Goal: Information Seeking & Learning: Learn about a topic

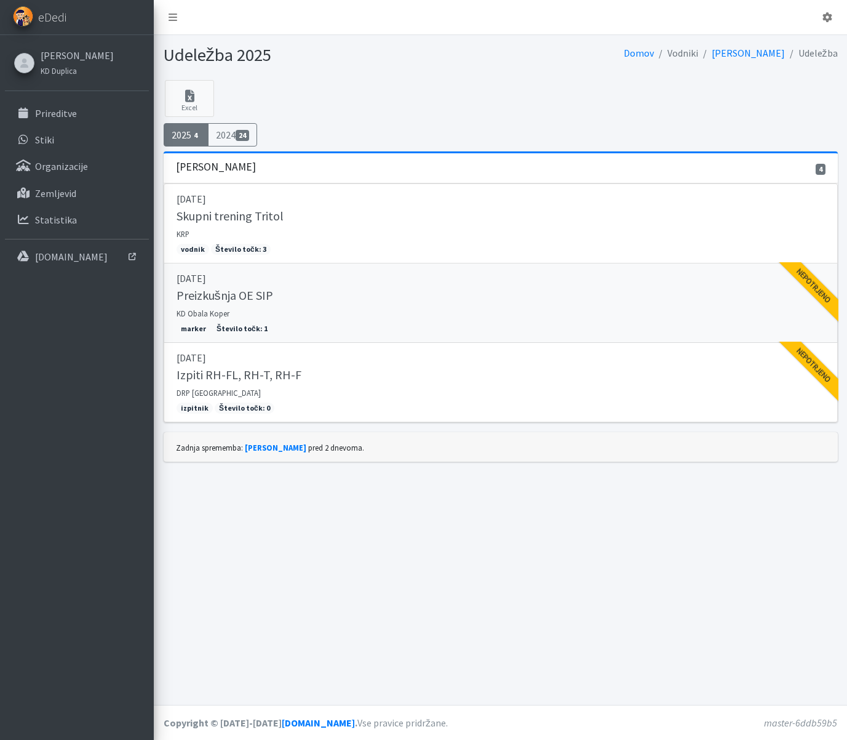
click at [502, 295] on div "Preizkušnja OE SIP" at bounding box center [501, 296] width 649 height 17
click at [337, 375] on div "Izpiti RH-FL, RH-T, RH-F" at bounding box center [501, 375] width 649 height 17
